Goal: Transaction & Acquisition: Subscribe to service/newsletter

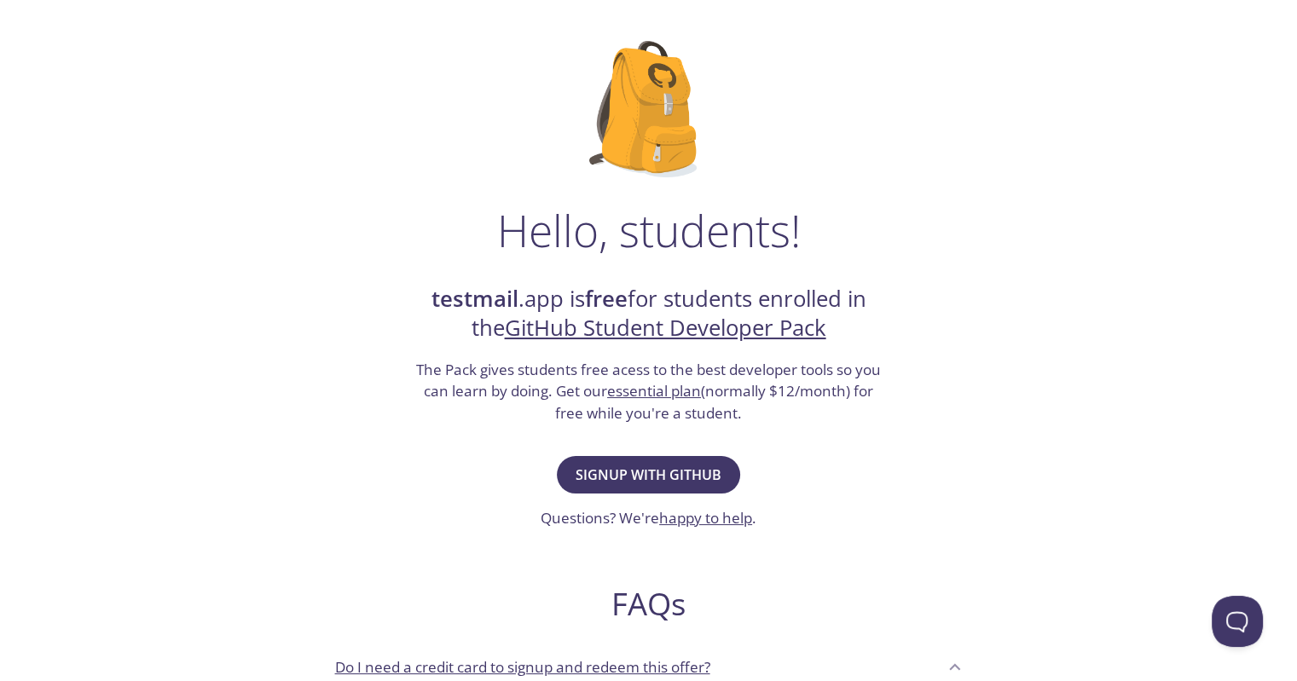
scroll to position [171, 0]
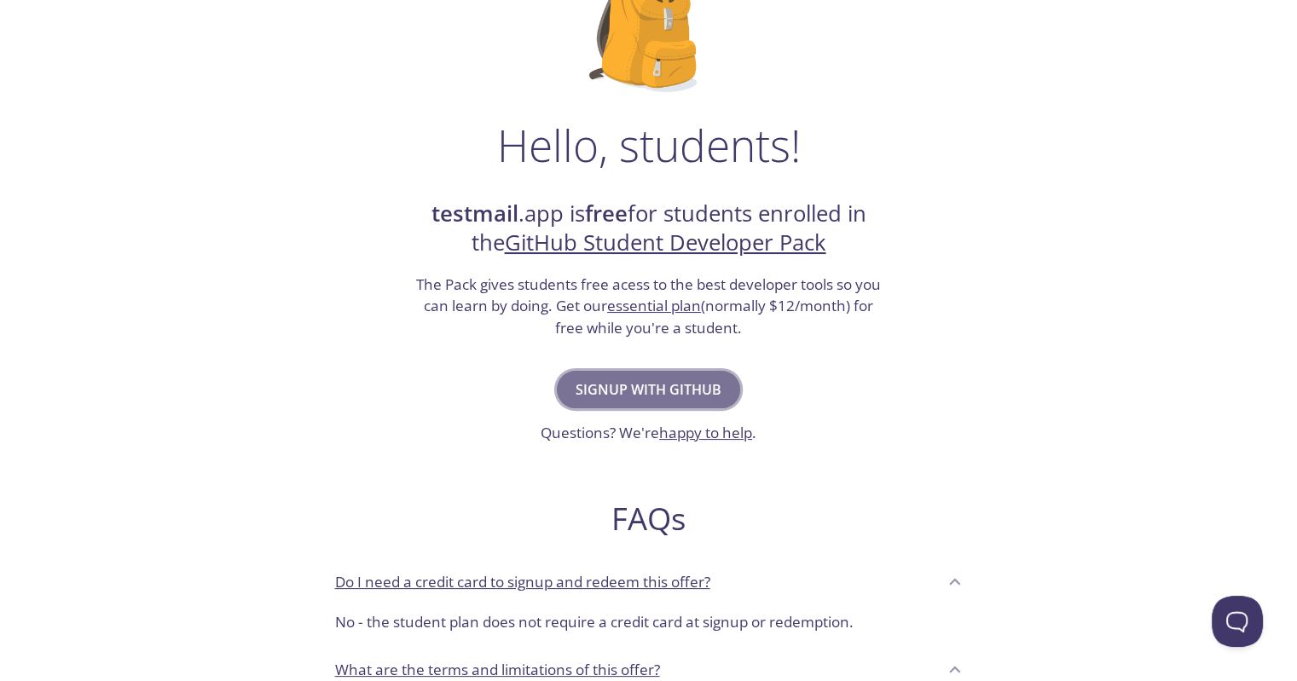
click at [707, 385] on span "Signup with GitHub" at bounding box center [649, 390] width 146 height 24
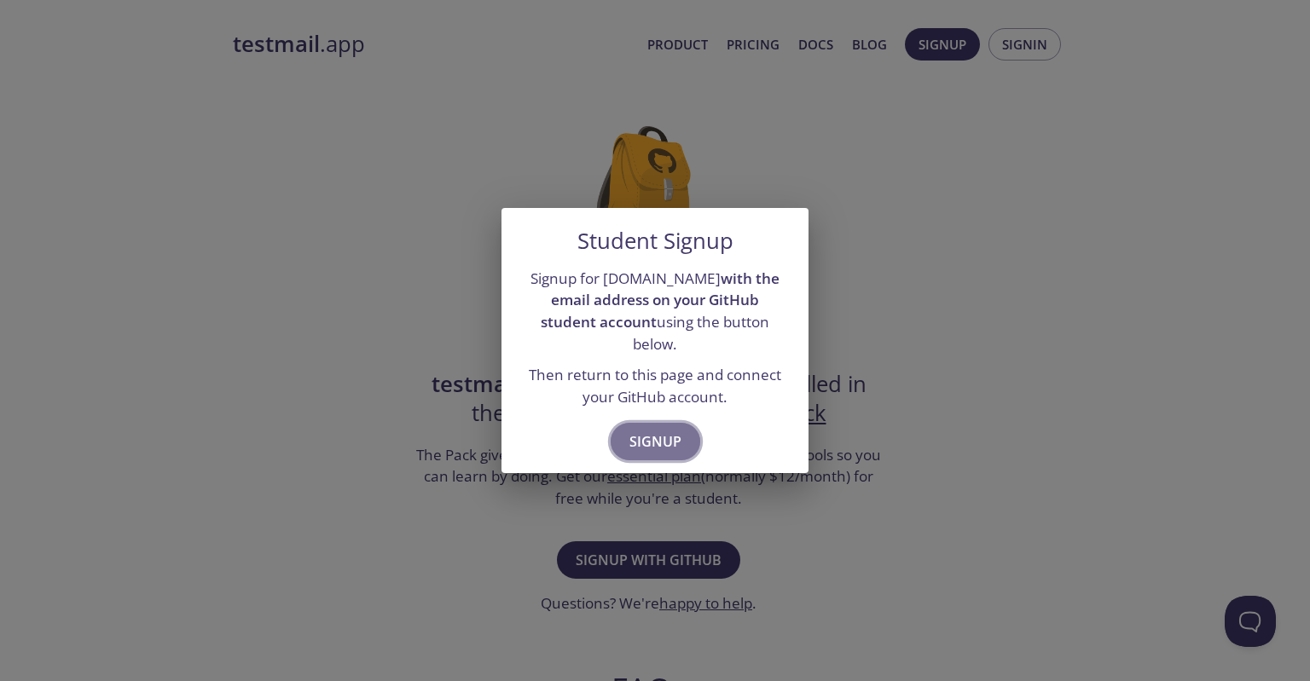
click at [658, 430] on span "Signup" at bounding box center [655, 442] width 52 height 24
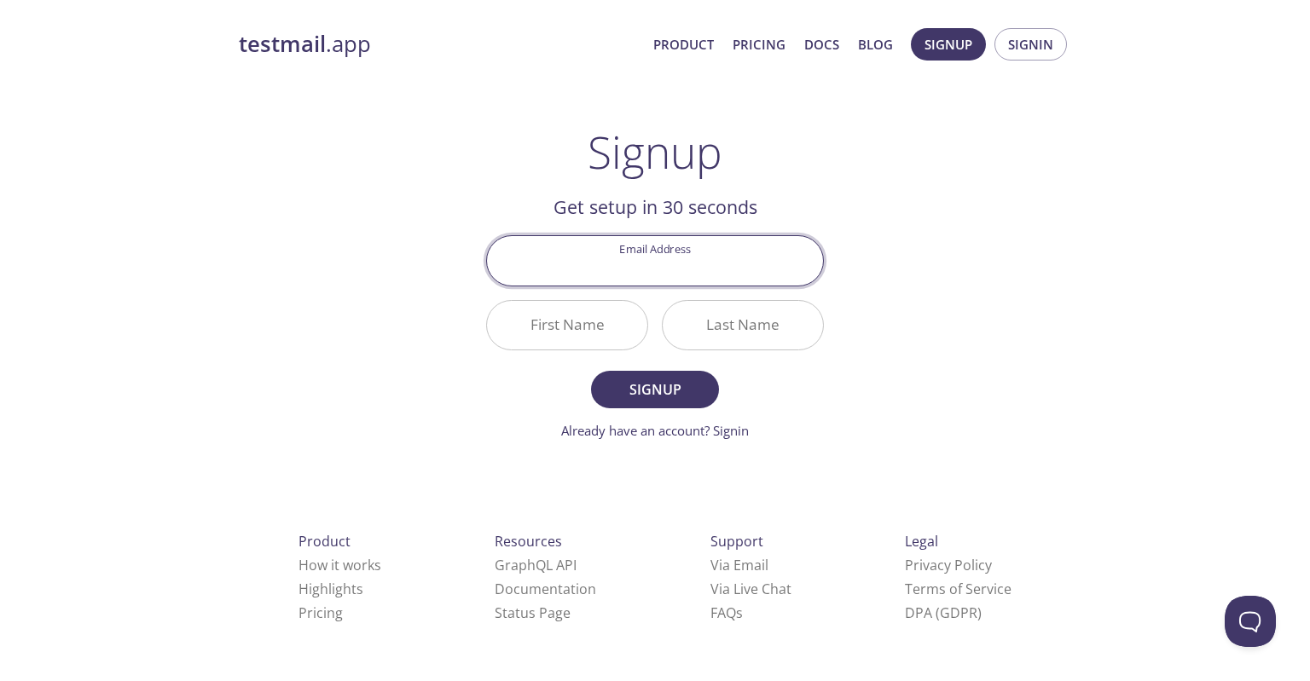
click at [697, 255] on input "Email Address" at bounding box center [655, 260] width 336 height 49
click at [669, 272] on input "Email Address" at bounding box center [655, 260] width 336 height 49
click at [927, 217] on div "testmail .app Product Pricing Docs Blog Signup Signin Signup Get setup in 30 se…" at bounding box center [654, 408] width 873 height 783
click at [769, 262] on input "Email Address" at bounding box center [655, 260] width 336 height 49
type input "[EMAIL_ADDRESS][DOMAIN_NAME]"
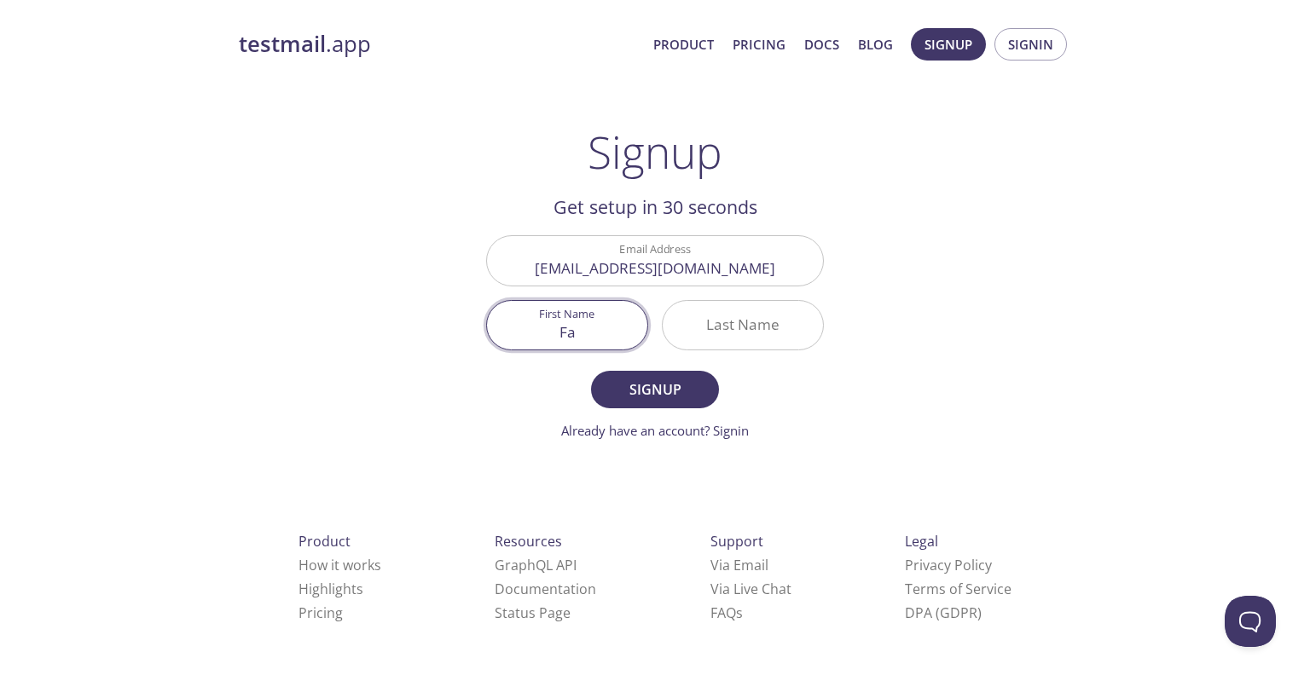
type input "F"
type input "[PERSON_NAME]"
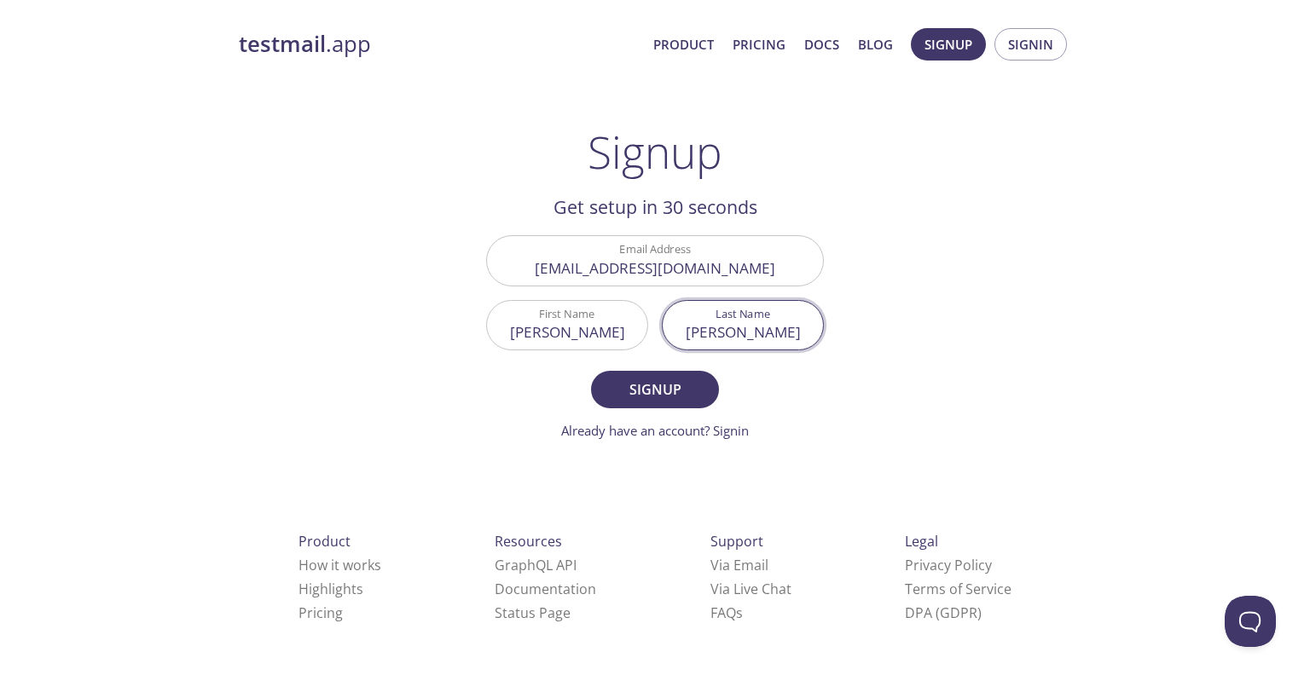
type input "[PERSON_NAME]"
click at [591, 371] on button "Signup" at bounding box center [655, 390] width 128 height 38
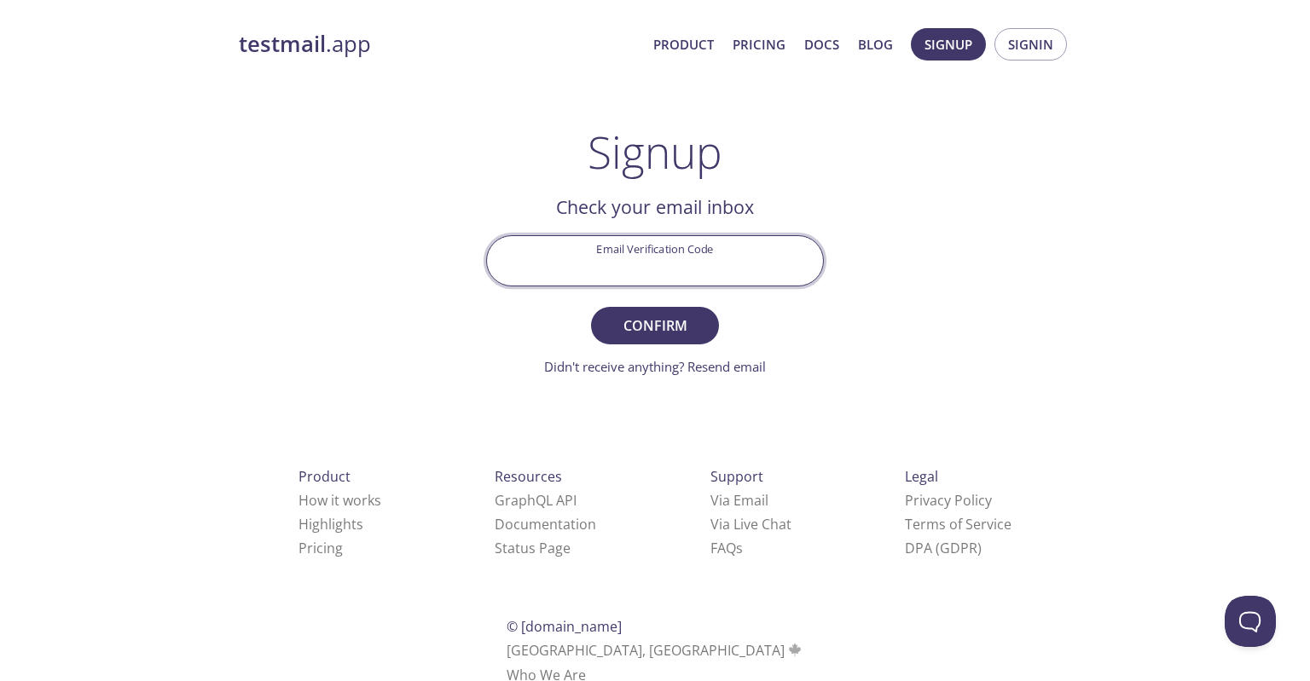
click at [624, 269] on input "Email Verification Code" at bounding box center [655, 260] width 336 height 49
type input "zk55e6s"
click at [591, 307] on button "Confirm" at bounding box center [655, 326] width 128 height 38
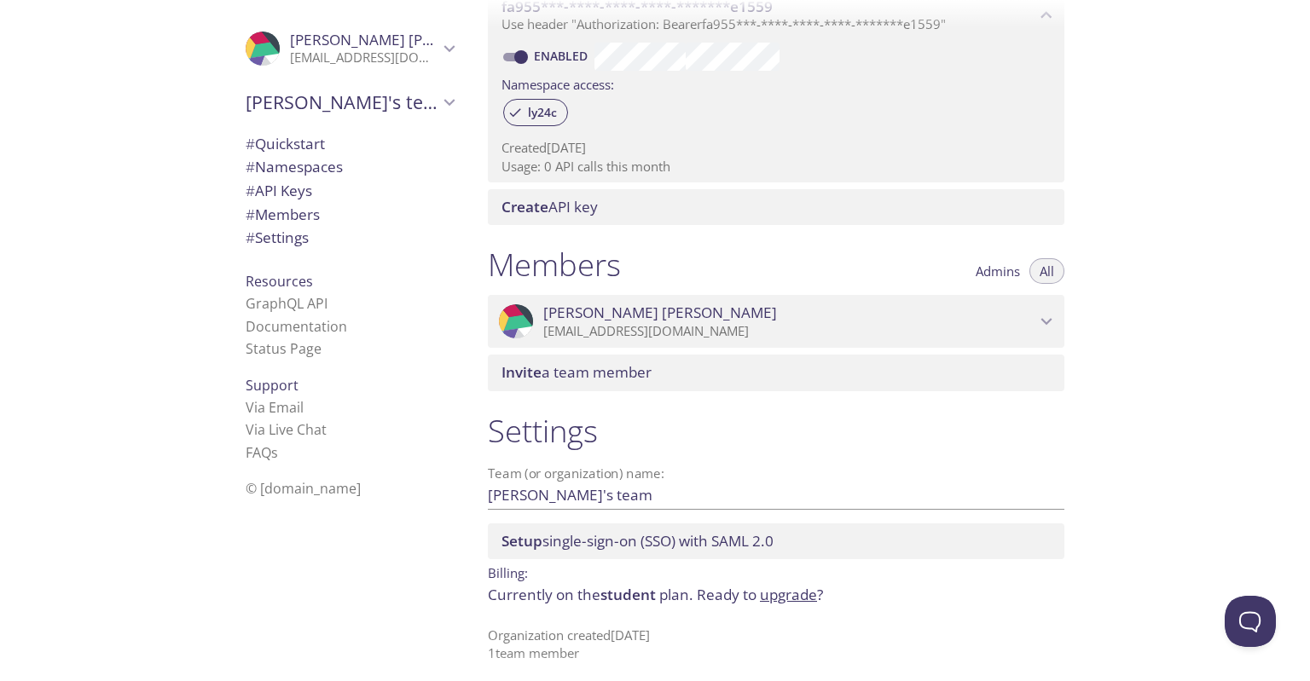
scroll to position [531, 0]
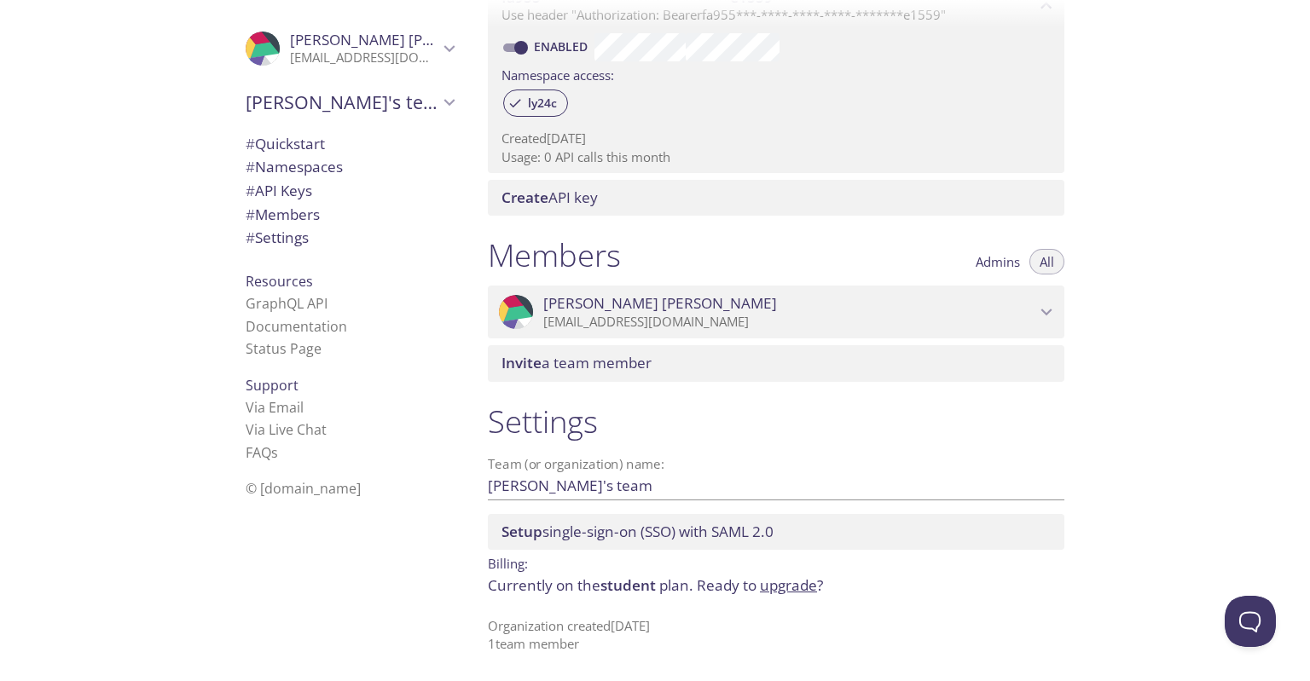
click at [252, 142] on span "# Quickstart" at bounding box center [285, 144] width 79 height 20
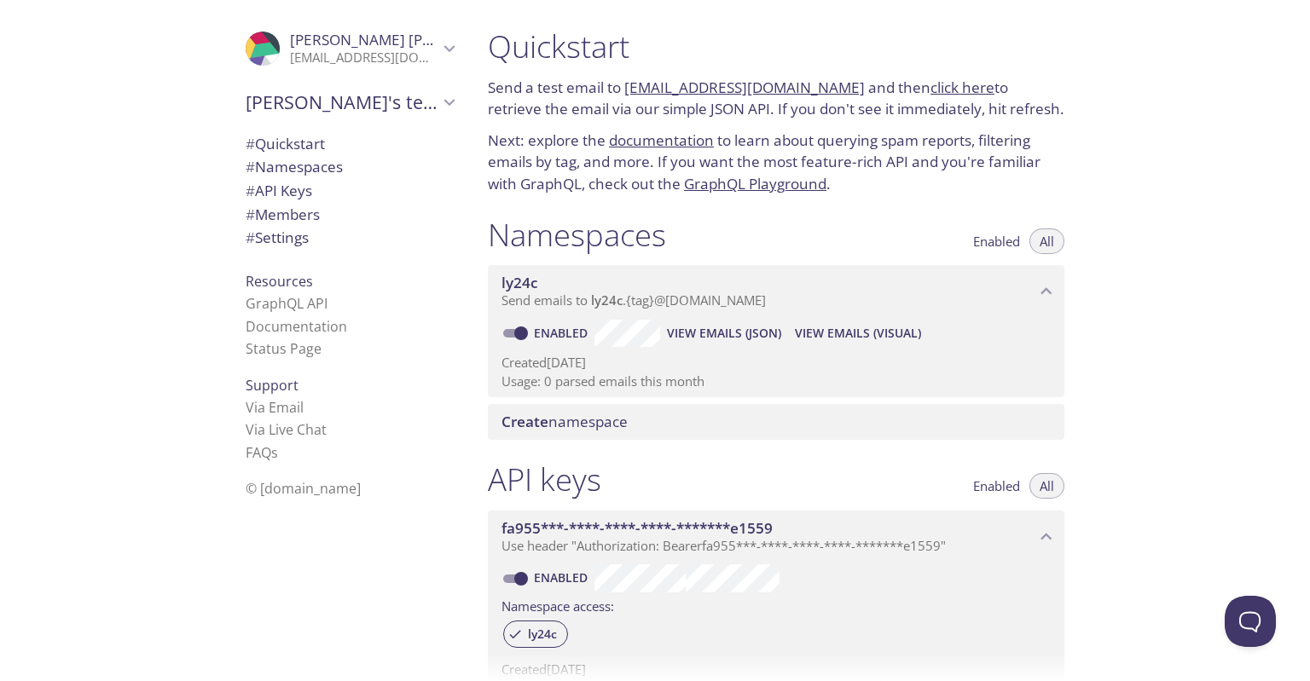
click at [930, 84] on link "click here" at bounding box center [962, 88] width 64 height 20
click at [527, 330] on input "Enabled" at bounding box center [520, 333] width 61 height 20
click at [527, 330] on input "Disabled" at bounding box center [507, 333] width 61 height 20
checkbox input "true"
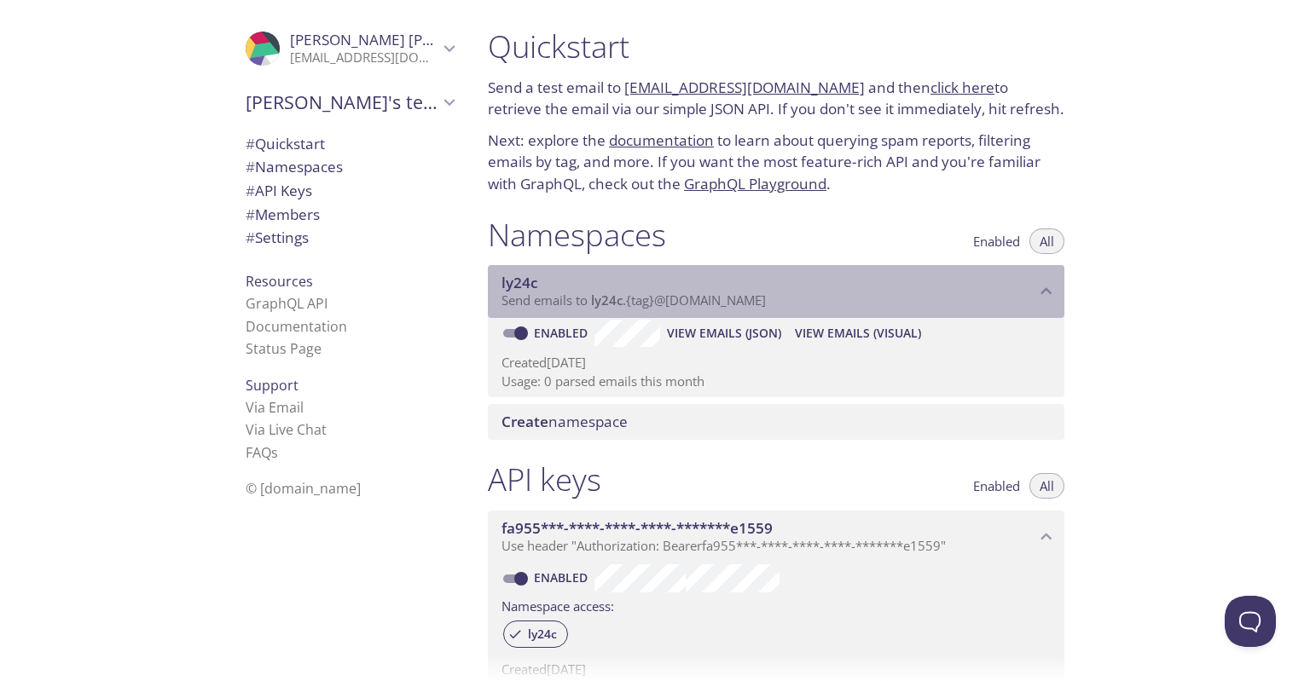
click at [752, 305] on span "Send emails to ly24c . {tag} @[DOMAIN_NAME]" at bounding box center [633, 300] width 264 height 17
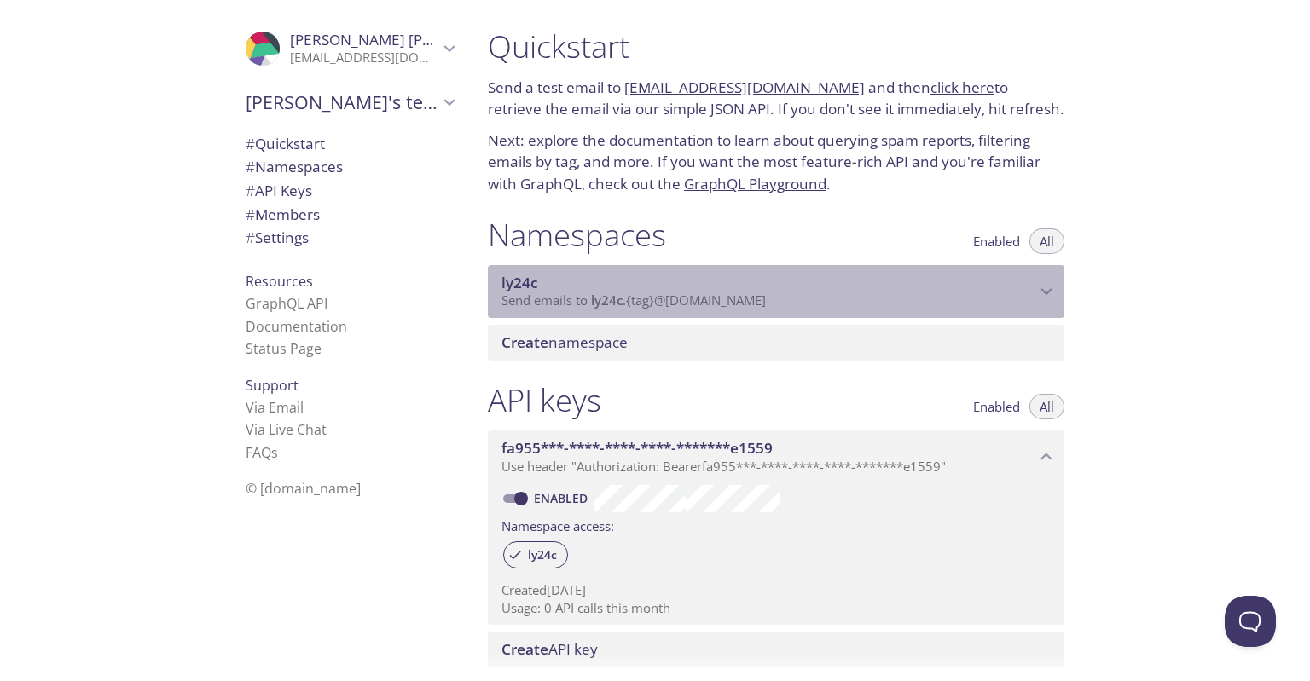
click at [752, 305] on span "Send emails to ly24c . {tag} @[DOMAIN_NAME]" at bounding box center [633, 300] width 264 height 17
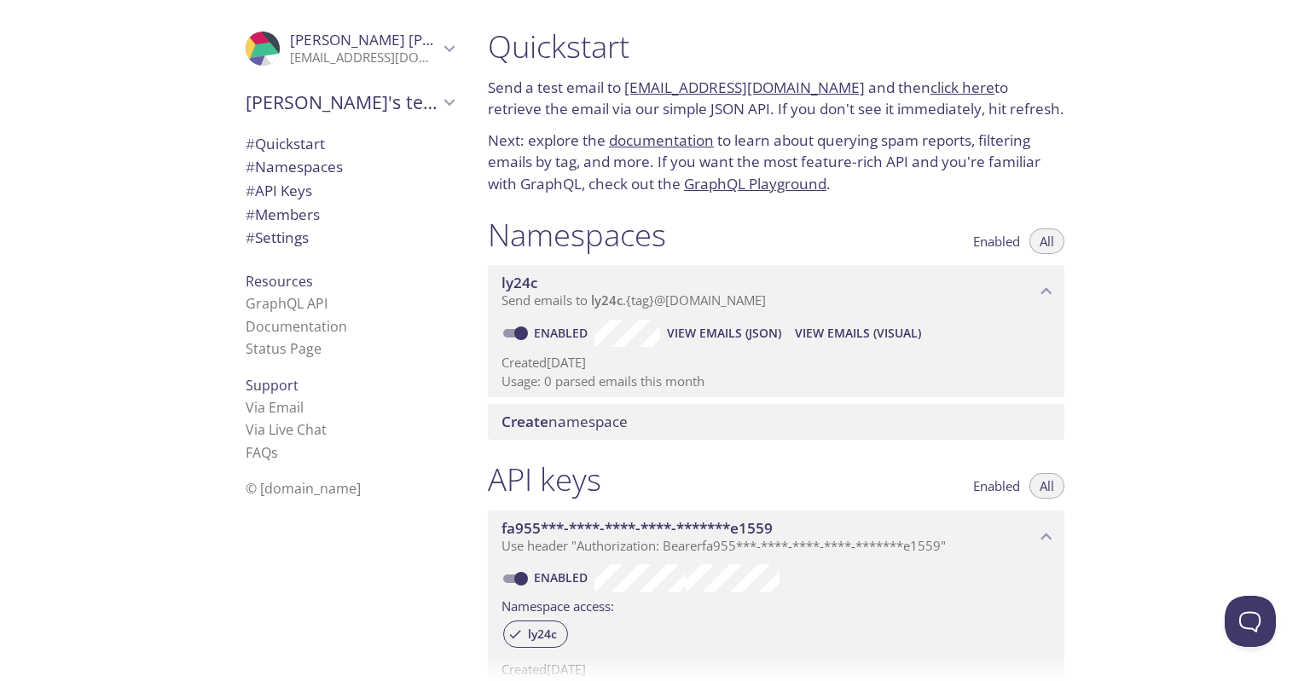
click at [614, 414] on span "Create namespace" at bounding box center [564, 422] width 126 height 20
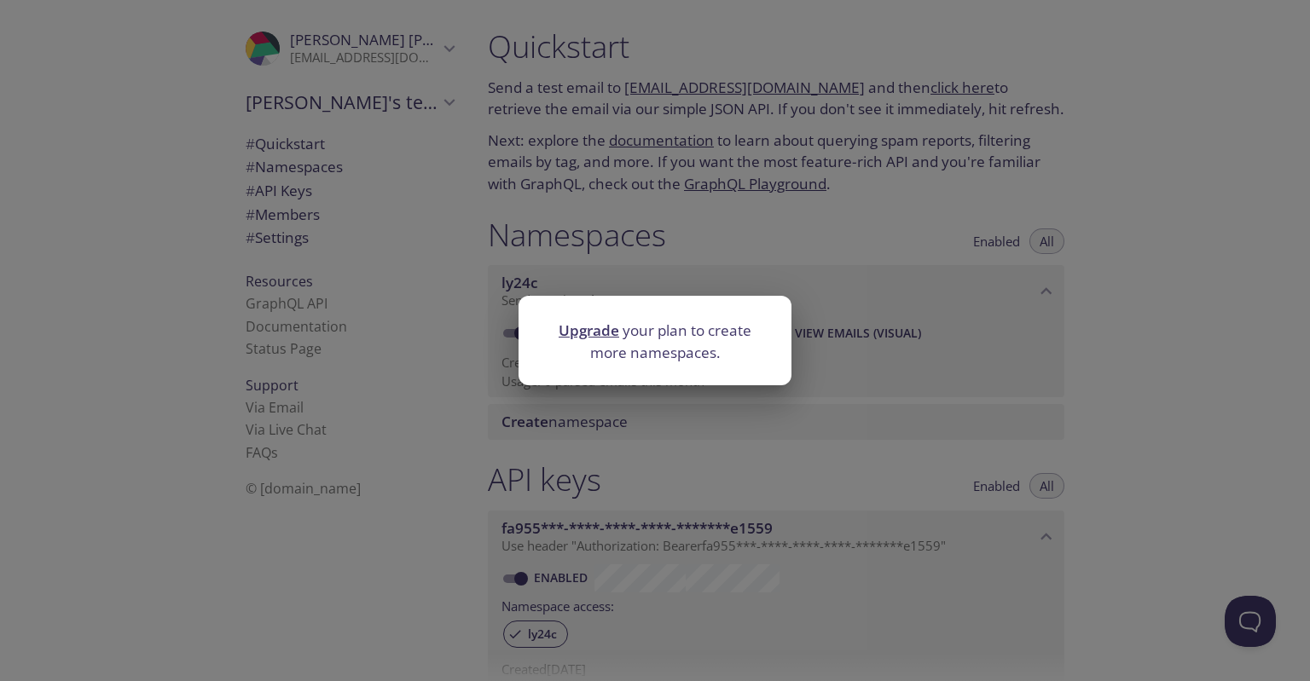
click at [604, 333] on link "Upgrade" at bounding box center [589, 331] width 61 height 20
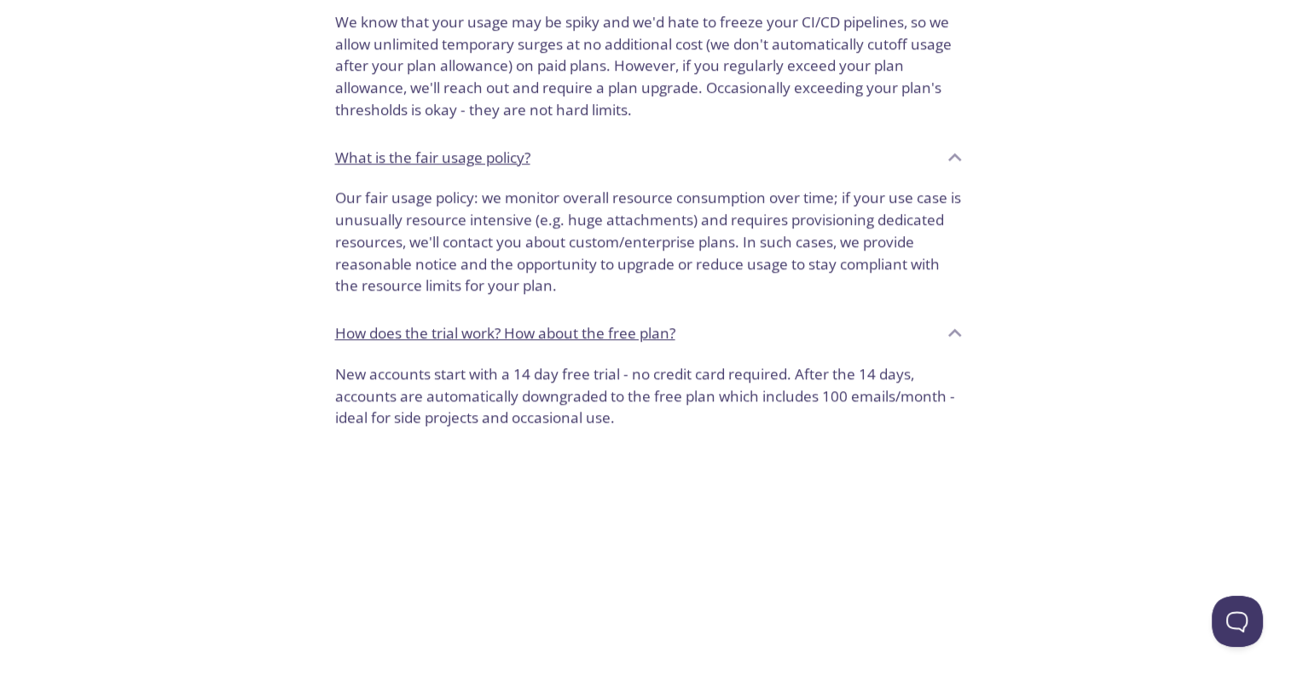
scroll to position [1279, 0]
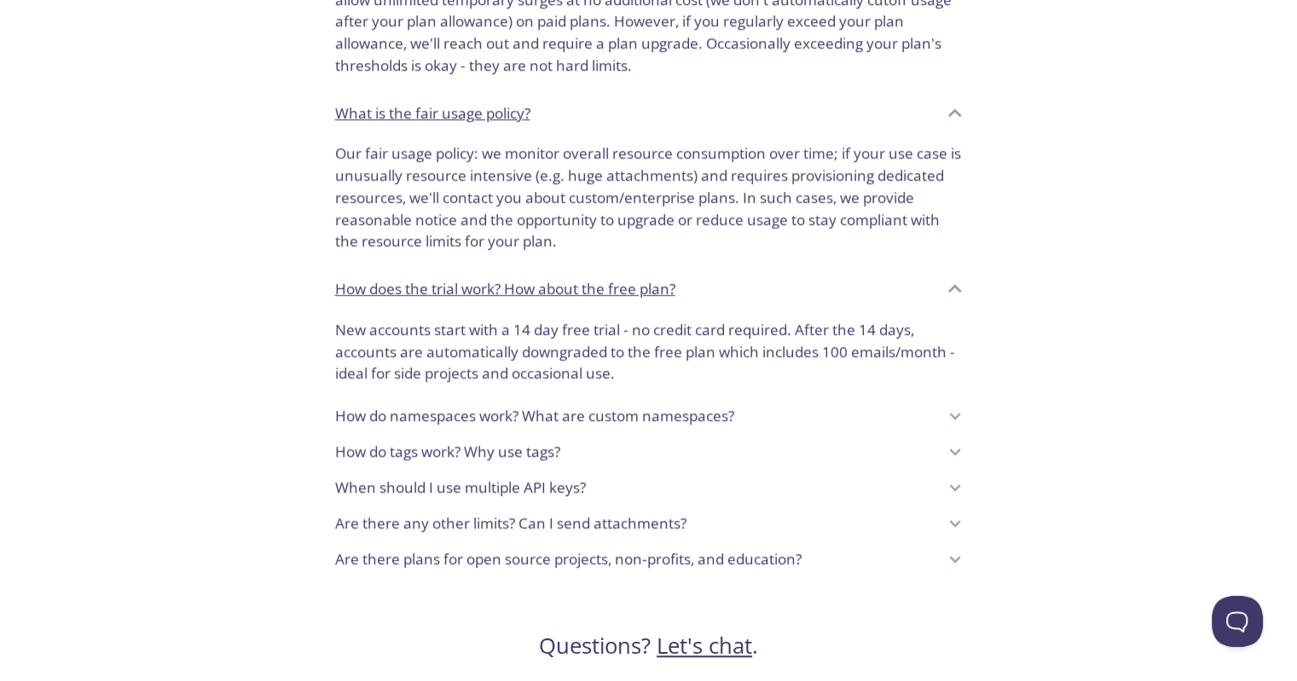
drag, startPoint x: 606, startPoint y: 330, endPoint x: 605, endPoint y: 318, distance: 12.0
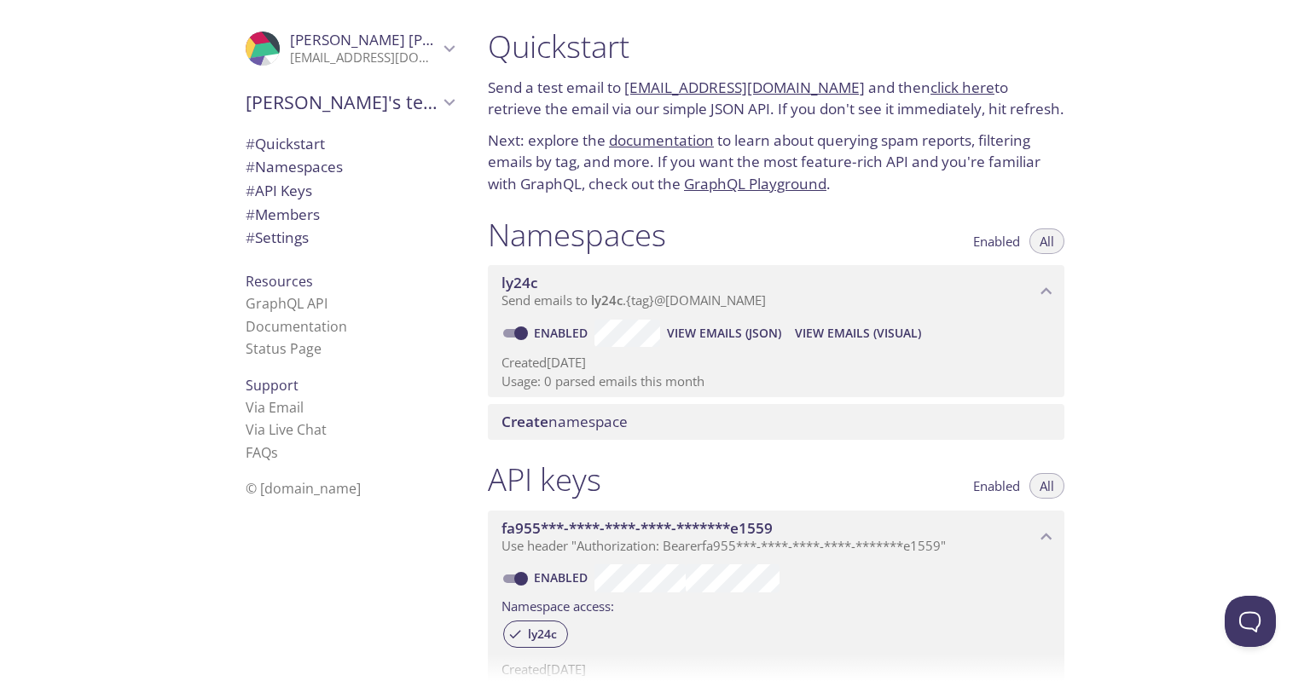
click at [506, 280] on span "ly24c" at bounding box center [519, 283] width 37 height 20
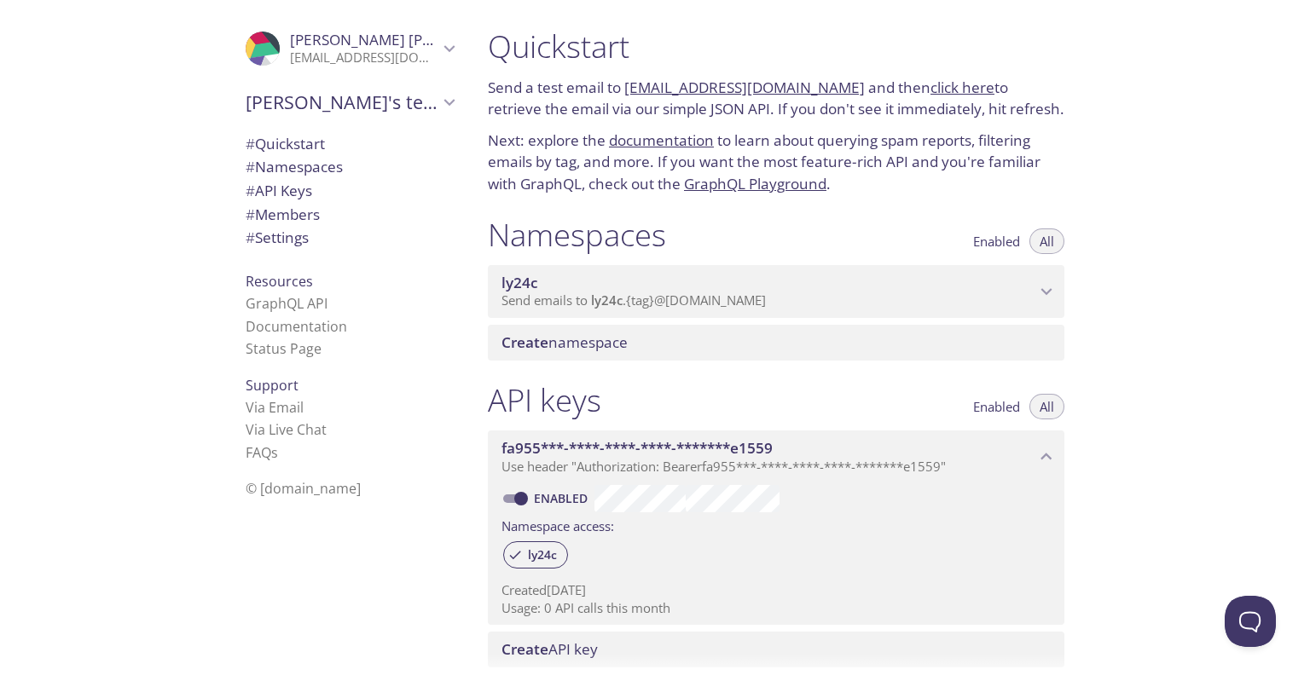
click at [506, 280] on span "ly24c" at bounding box center [519, 283] width 37 height 20
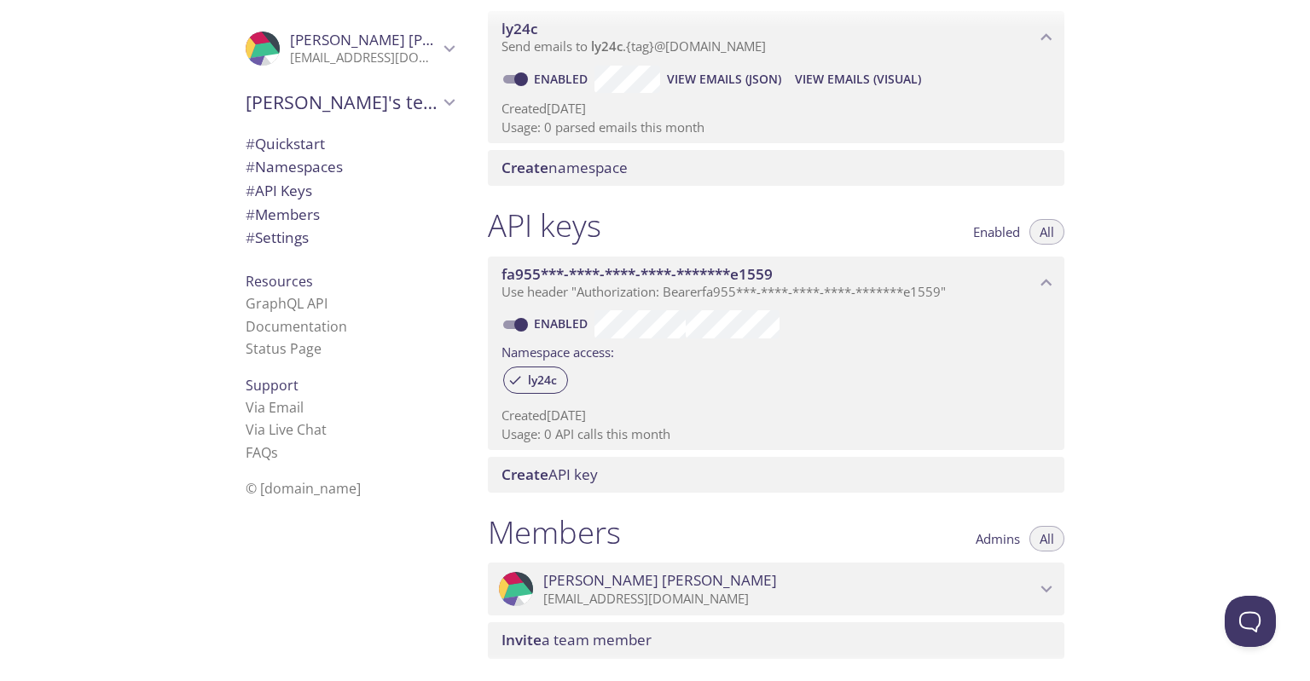
scroll to position [256, 0]
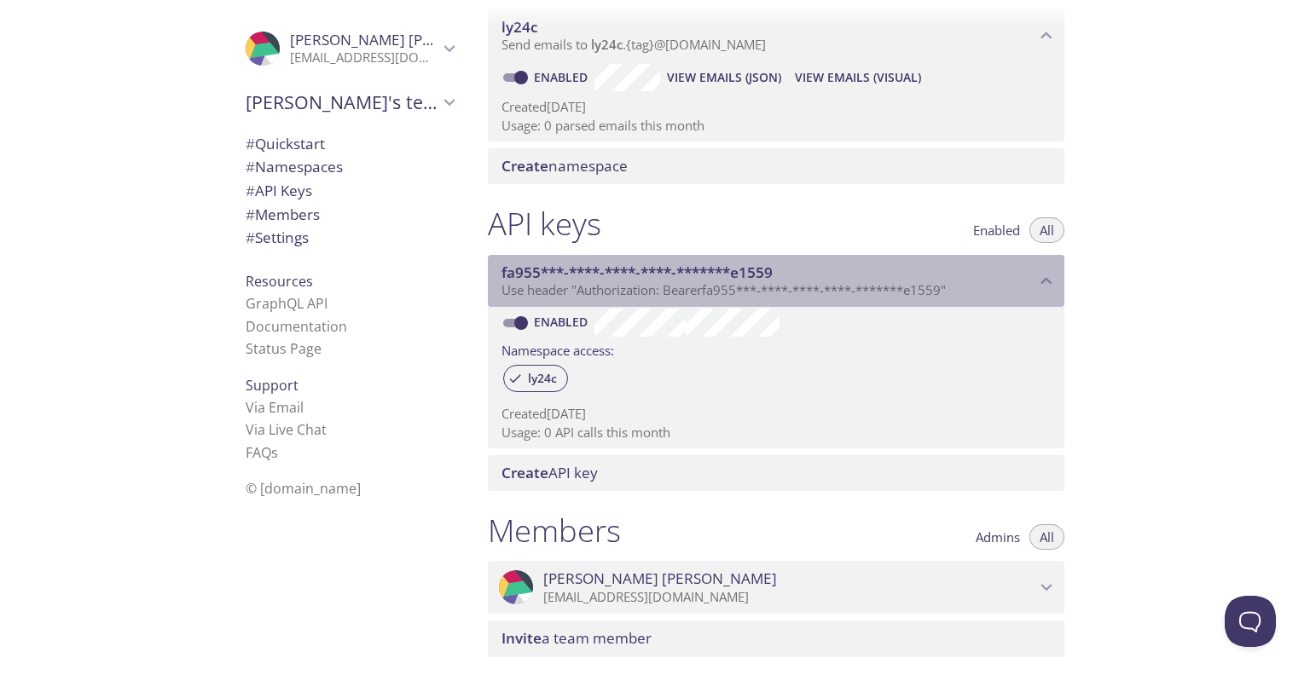
click at [632, 299] on div "fa955***-****-****-****-*******e1559 Use header "Authorization: Bearer fa955***…" at bounding box center [776, 281] width 577 height 53
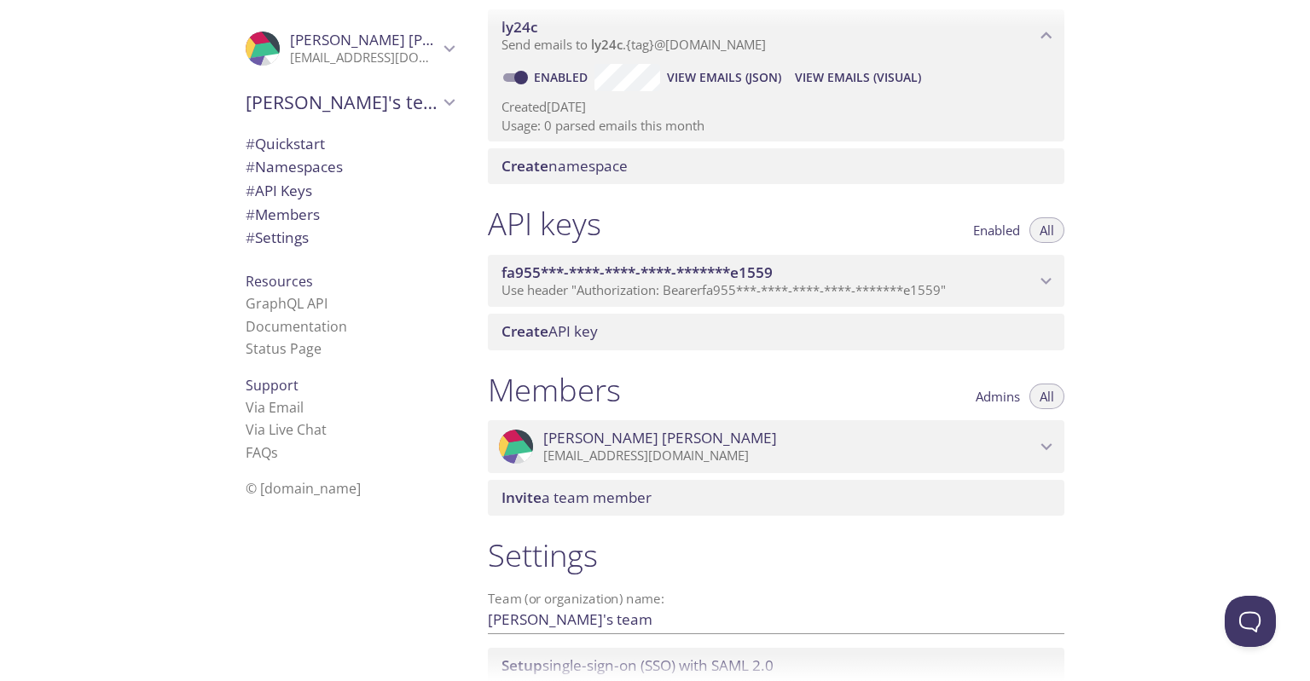
click at [631, 302] on div "fa955***-****-****-****-*******e1559 Use header "Authorization: Bearer fa955***…" at bounding box center [776, 281] width 577 height 53
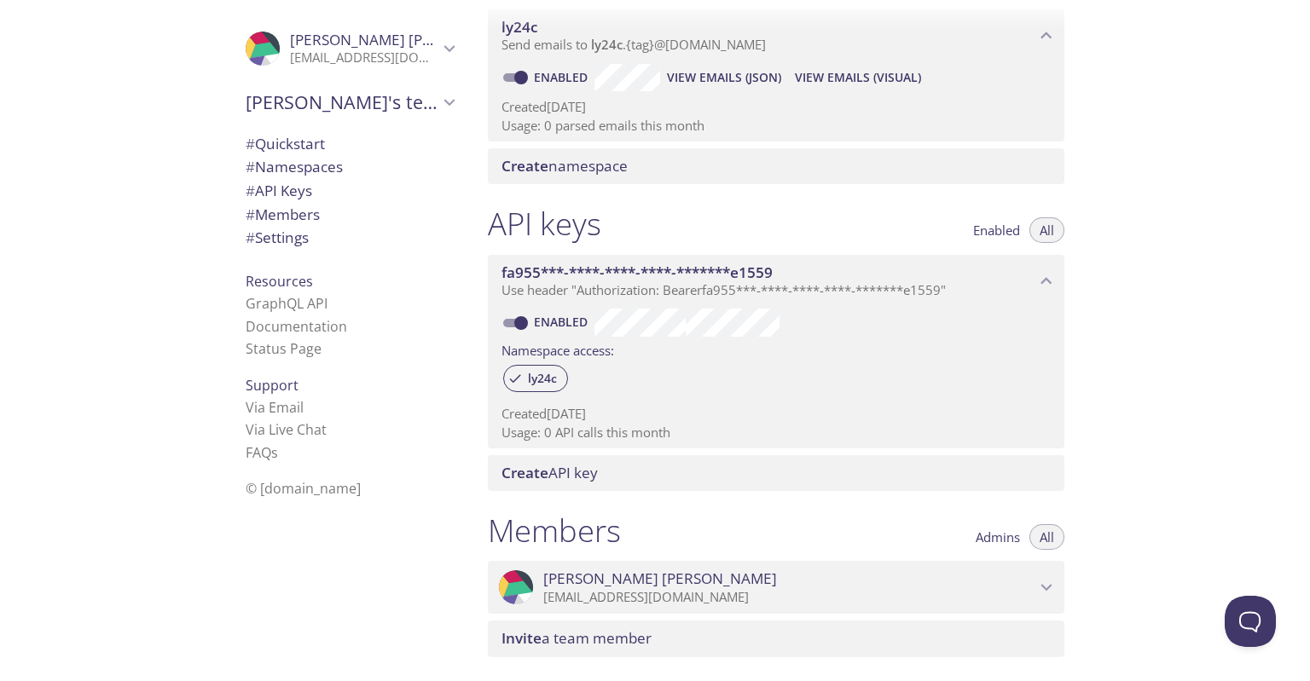
scroll to position [341, 0]
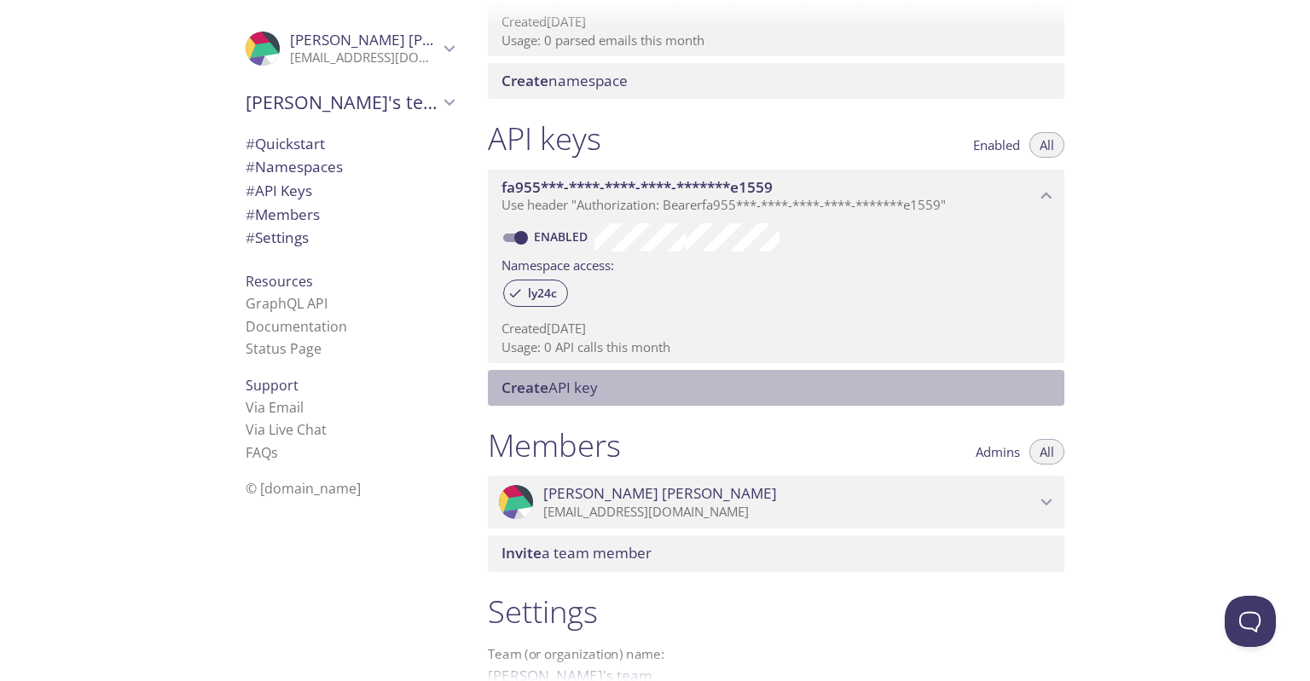
click at [576, 380] on span "Create API key" at bounding box center [549, 388] width 96 height 20
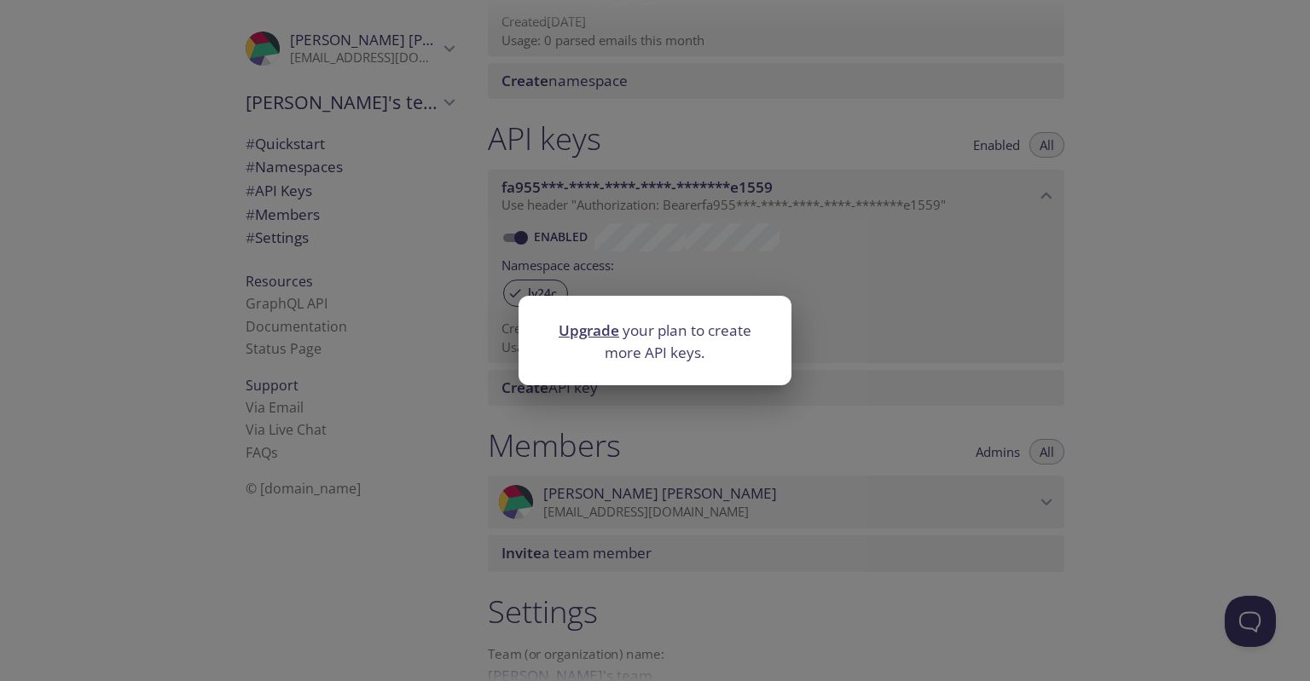
click at [570, 423] on div "Upgrade your plan to create more API keys." at bounding box center [655, 340] width 1310 height 681
